Goal: Communication & Community: Participate in discussion

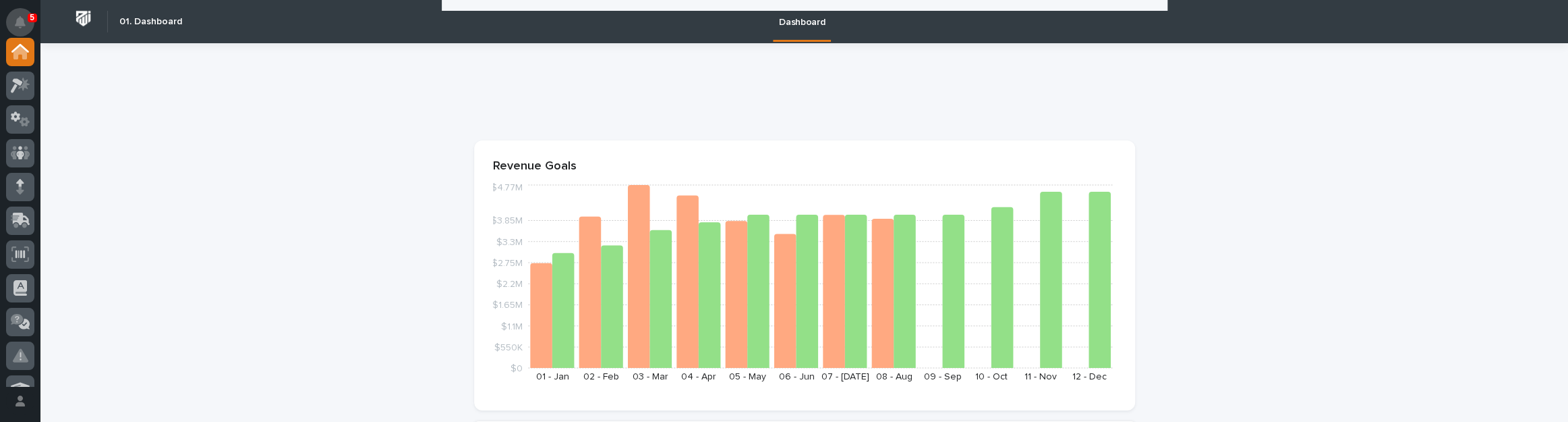
scroll to position [614, 0]
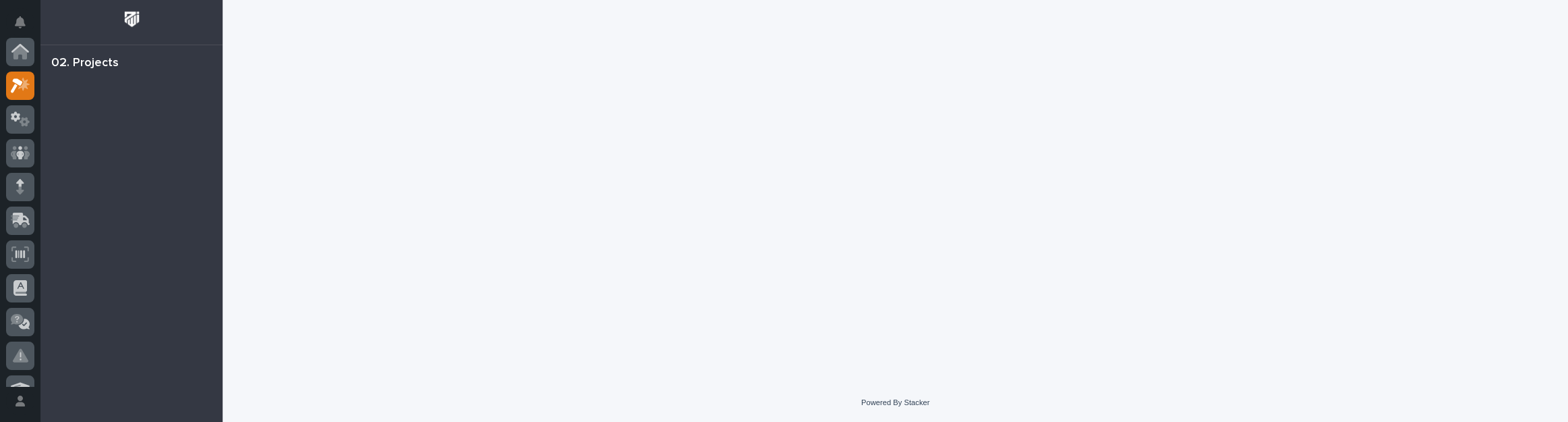
scroll to position [34, 0]
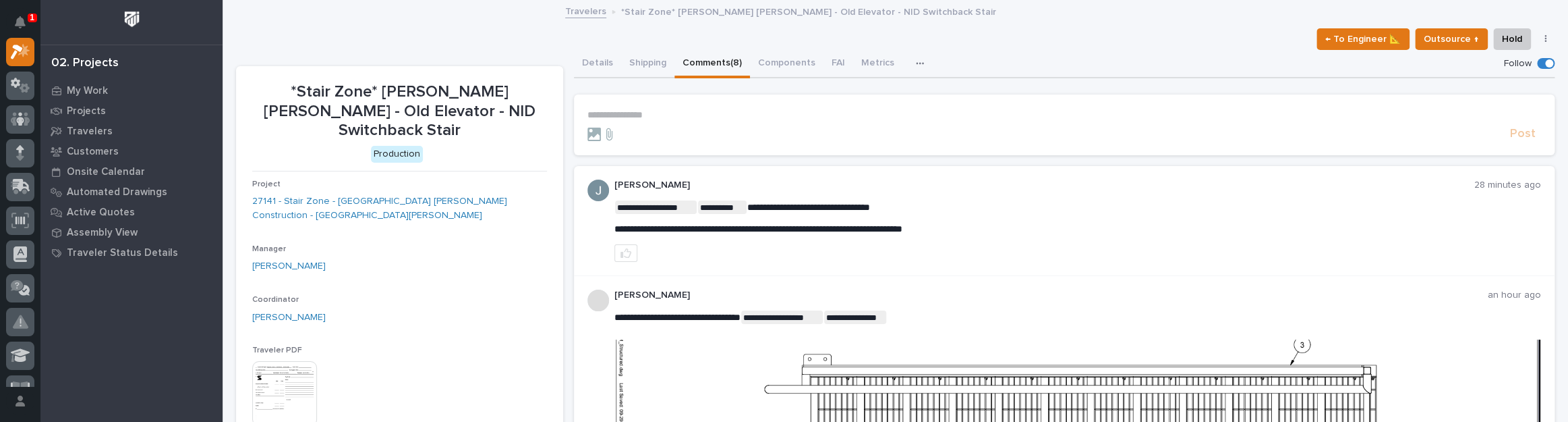
click at [655, 121] on form "**********" at bounding box center [1064, 125] width 954 height 32
click at [643, 115] on p "**********" at bounding box center [1064, 115] width 954 height 11
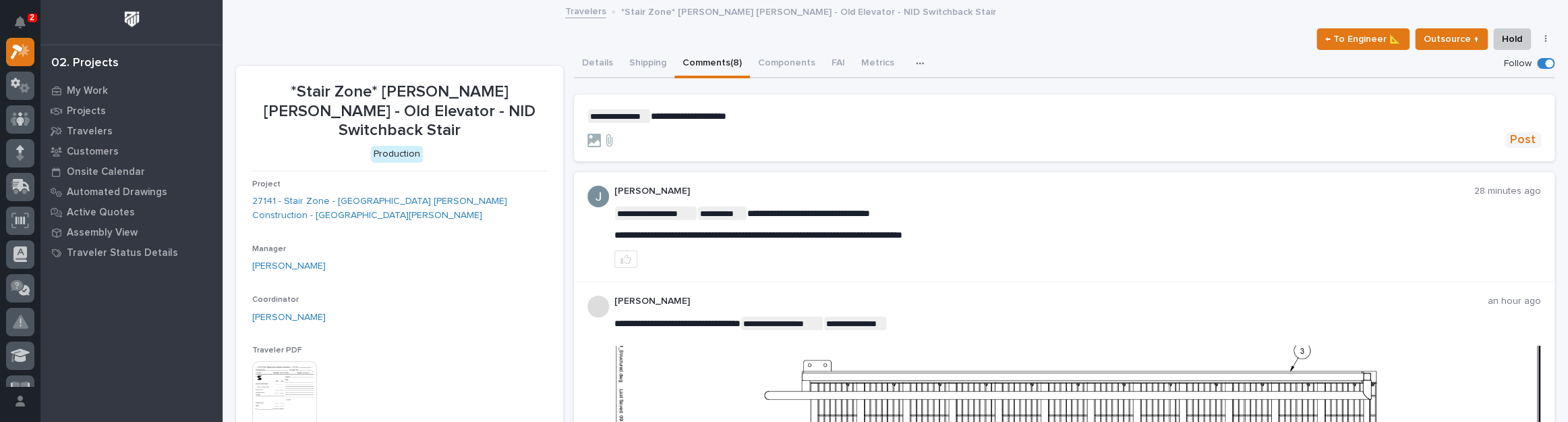
click at [1509, 144] on span "Post" at bounding box center [1522, 139] width 26 height 16
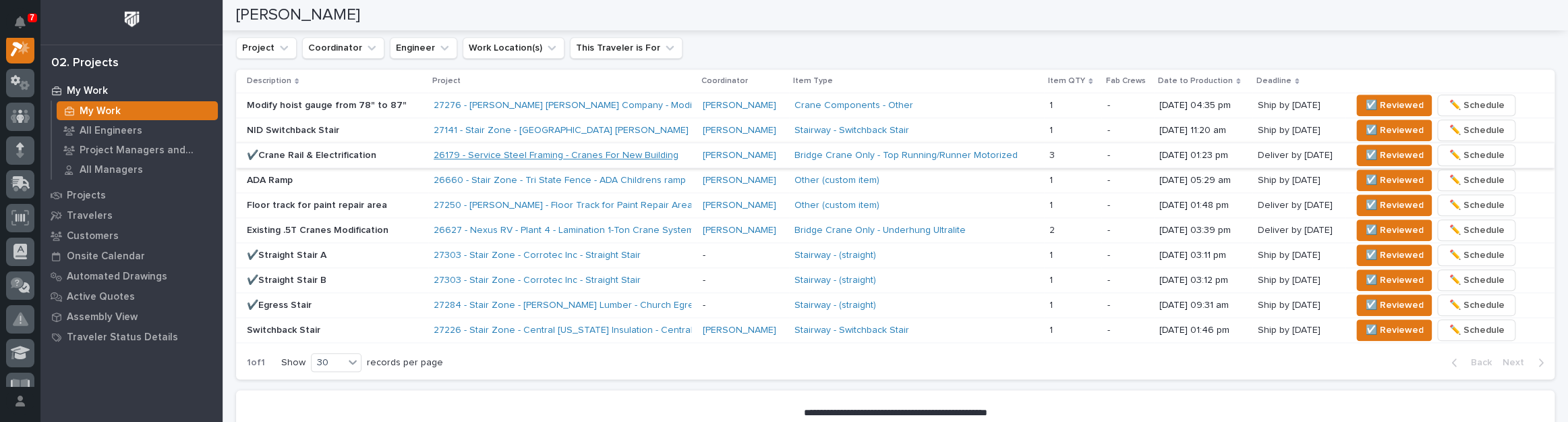
scroll to position [858, 0]
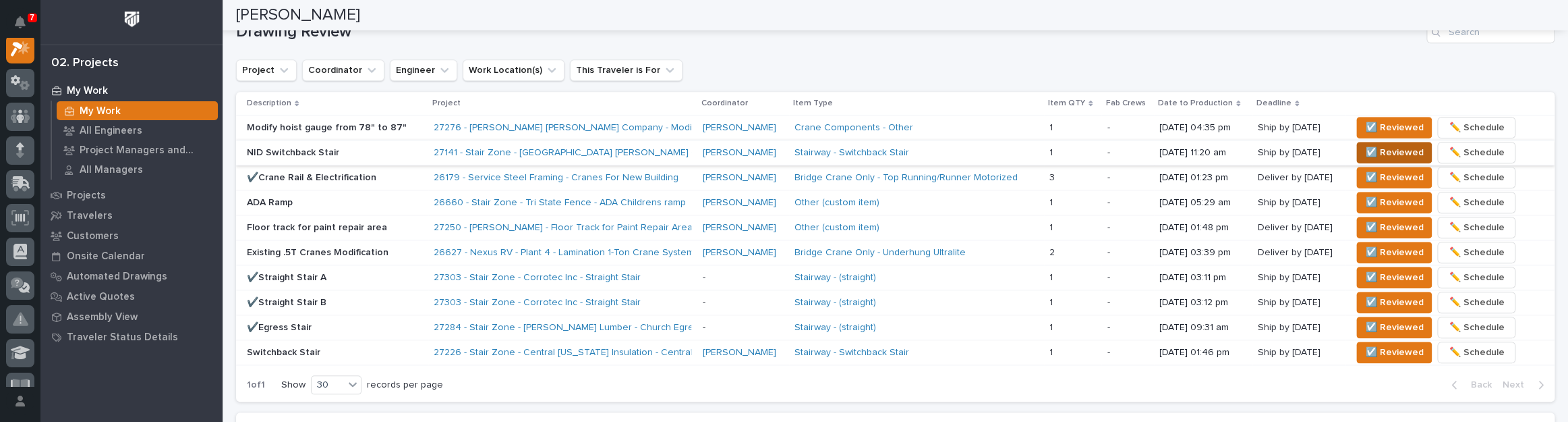
click at [1415, 153] on span "☑️ Reviewed" at bounding box center [1393, 152] width 58 height 17
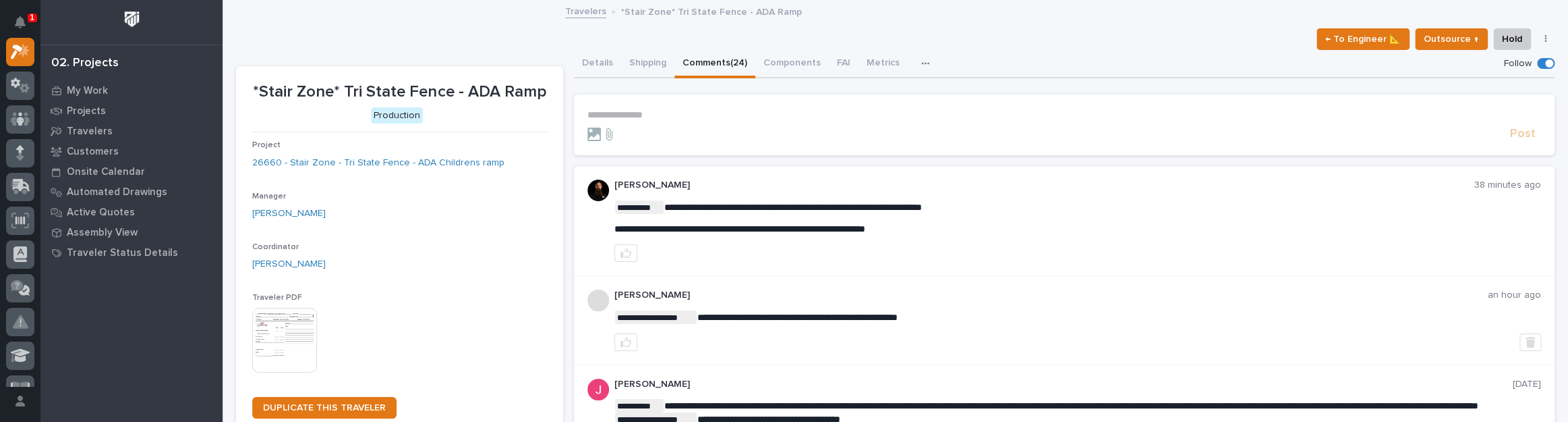
click at [671, 111] on p "**********" at bounding box center [1064, 115] width 954 height 11
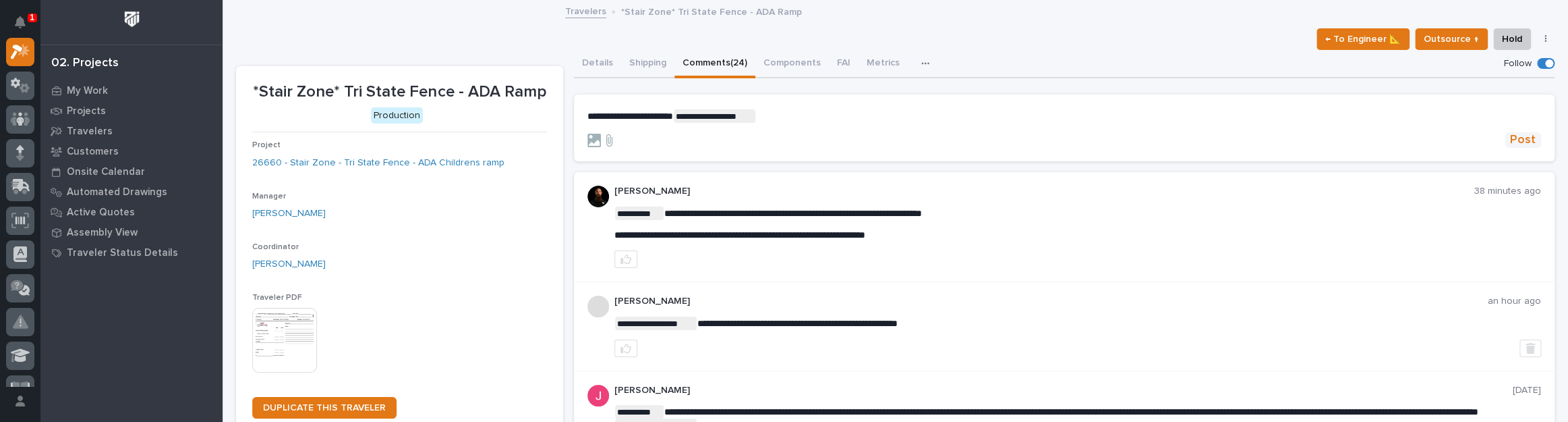
click at [1504, 141] on button "Post" at bounding box center [1522, 139] width 37 height 16
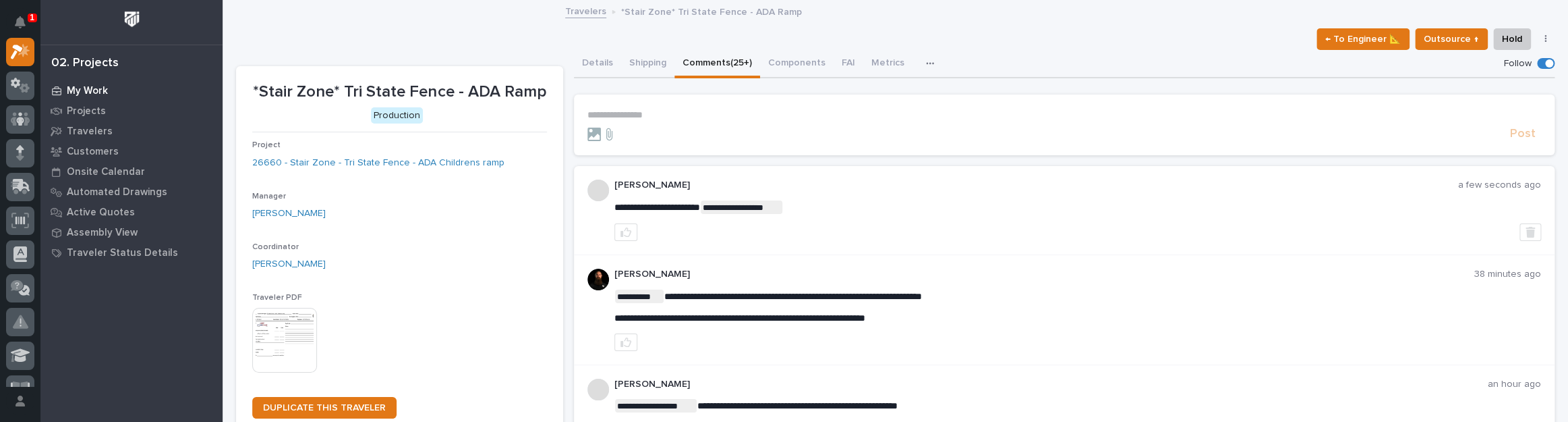
click at [65, 83] on div "My Work" at bounding box center [131, 90] width 175 height 19
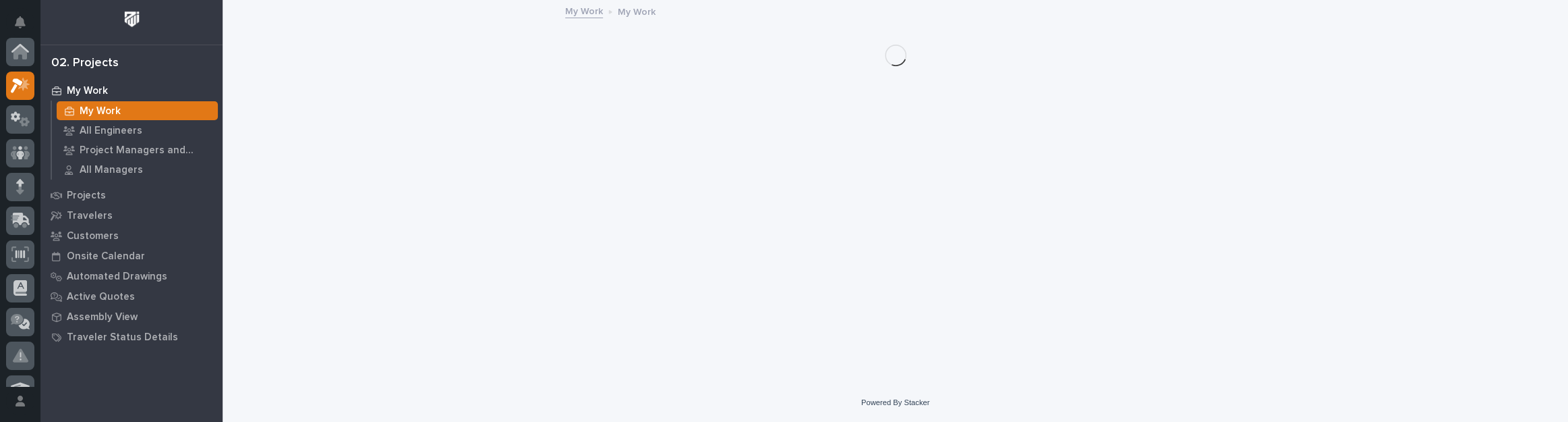
scroll to position [34, 0]
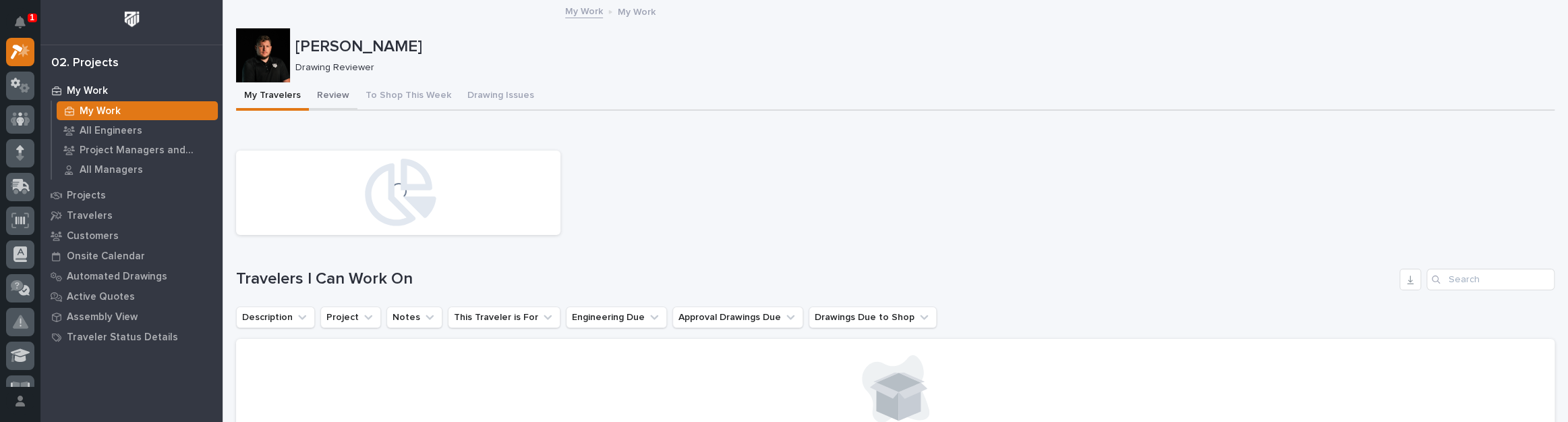
click at [324, 88] on button "Review" at bounding box center [333, 96] width 49 height 28
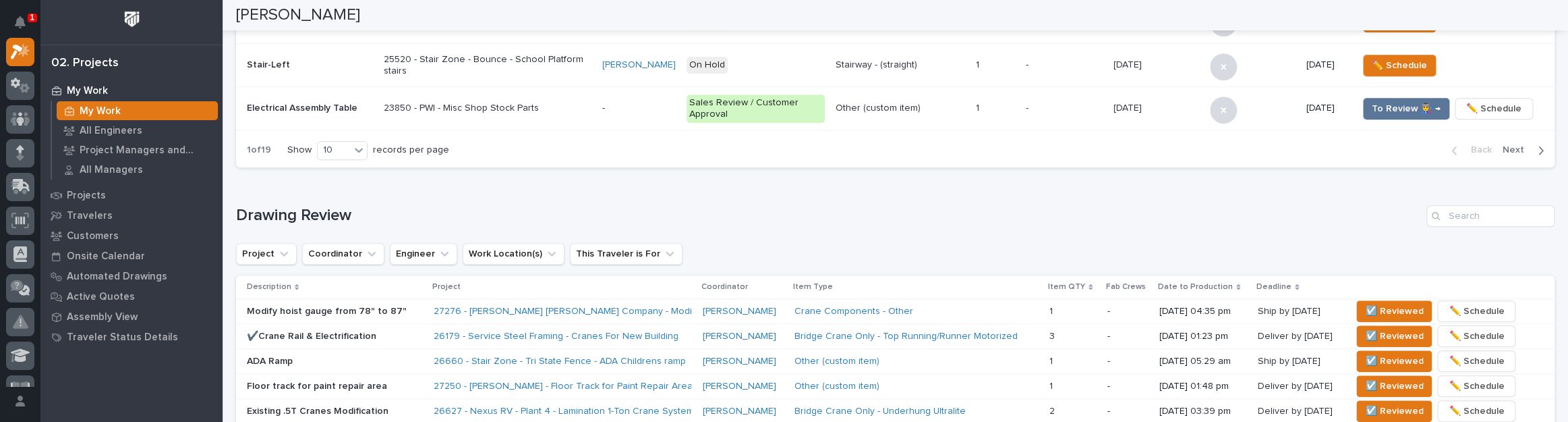
scroll to position [674, 0]
click at [1356, 358] on button "☑️ Reviewed" at bounding box center [1394, 361] width 75 height 22
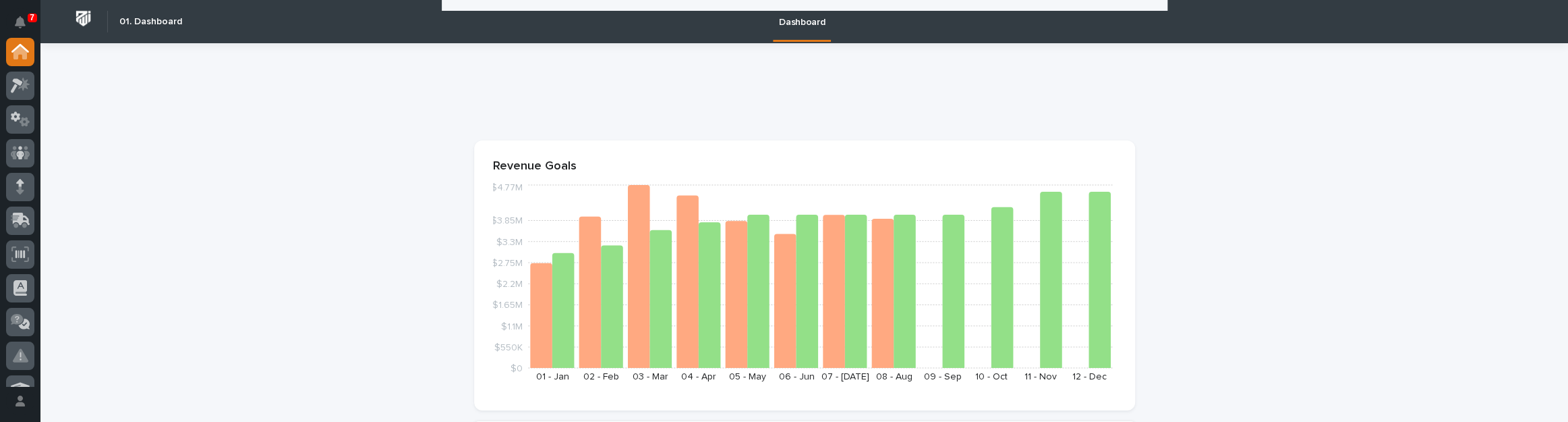
scroll to position [614, 0]
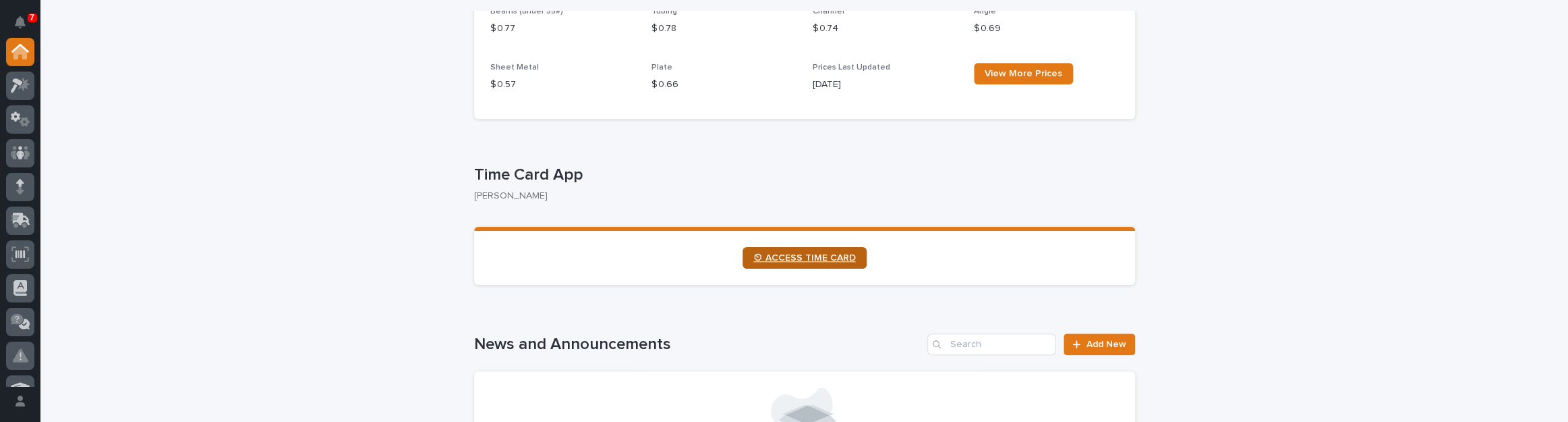
click at [786, 250] on link "⏲ ACCESS TIME CARD" at bounding box center [804, 258] width 124 height 22
